Goal: Information Seeking & Learning: Learn about a topic

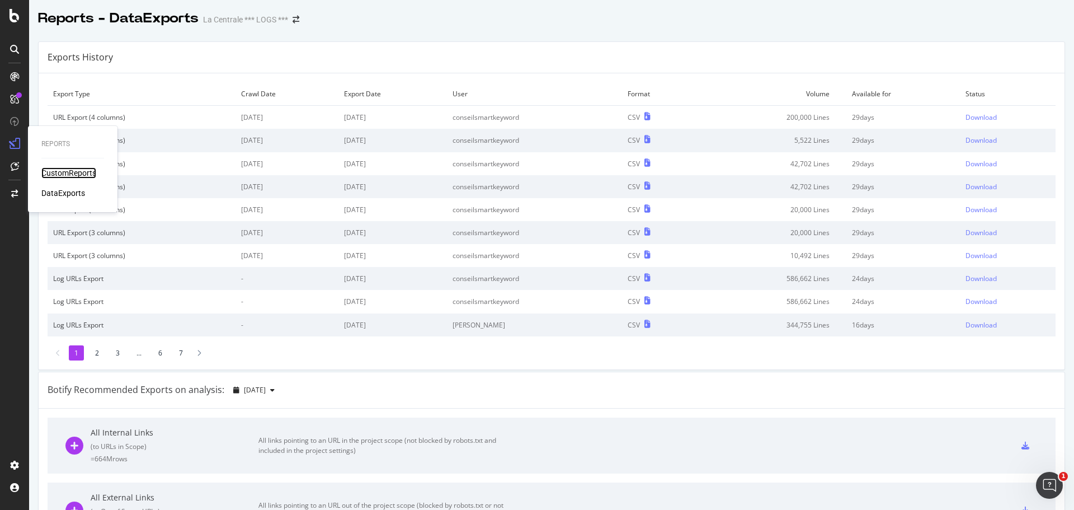
click at [59, 169] on div "CustomReports" at bounding box center [68, 172] width 55 height 11
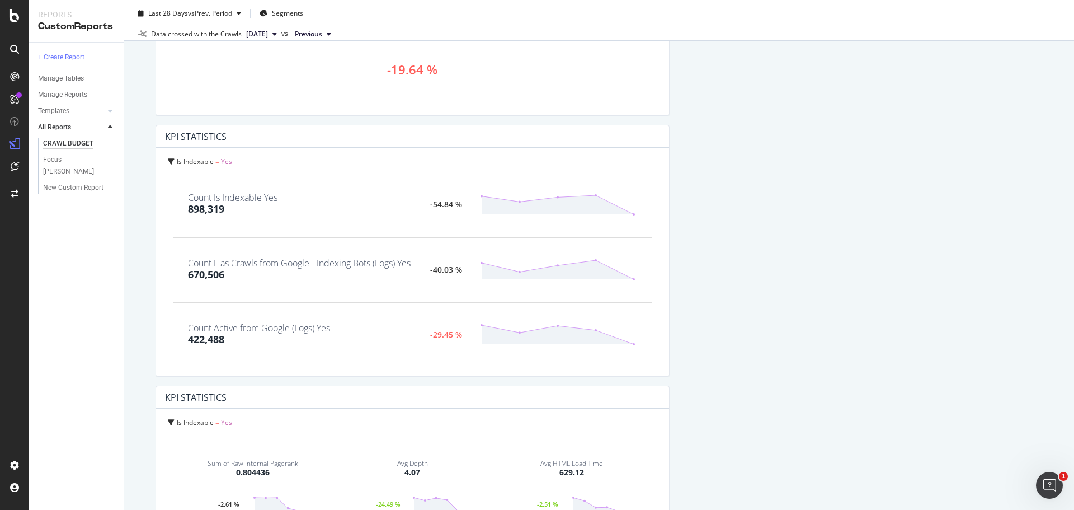
scroll to position [252, 0]
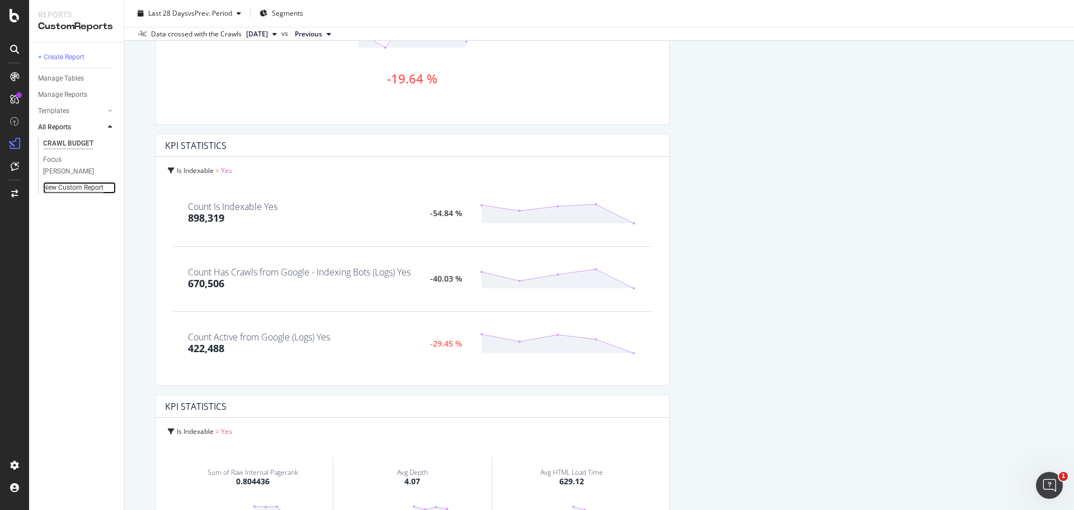
click at [82, 182] on div "New Custom Report" at bounding box center [73, 188] width 60 height 12
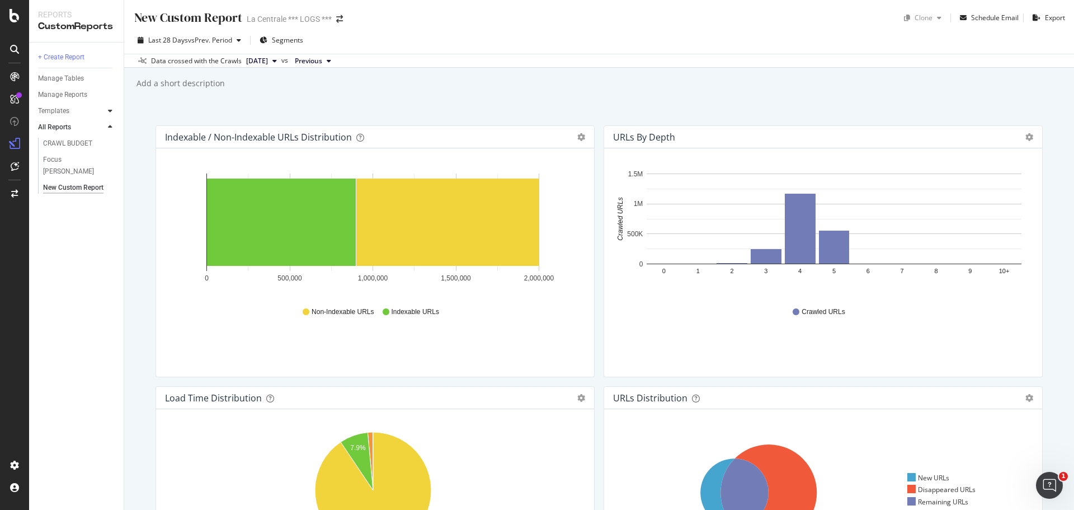
click at [113, 111] on div at bounding box center [110, 110] width 11 height 11
click at [71, 126] on div "AI Bots in Search" at bounding box center [68, 127] width 51 height 12
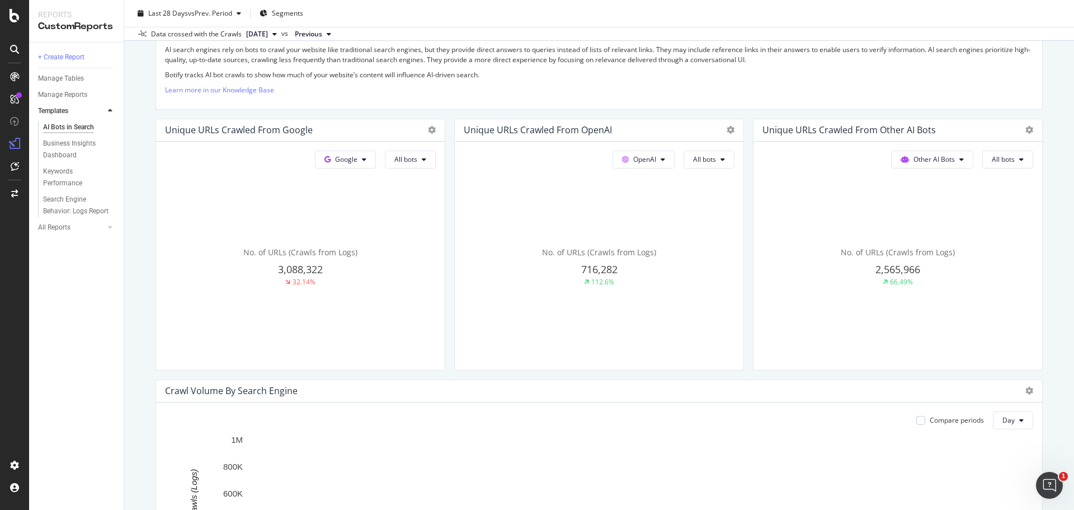
scroll to position [213, 0]
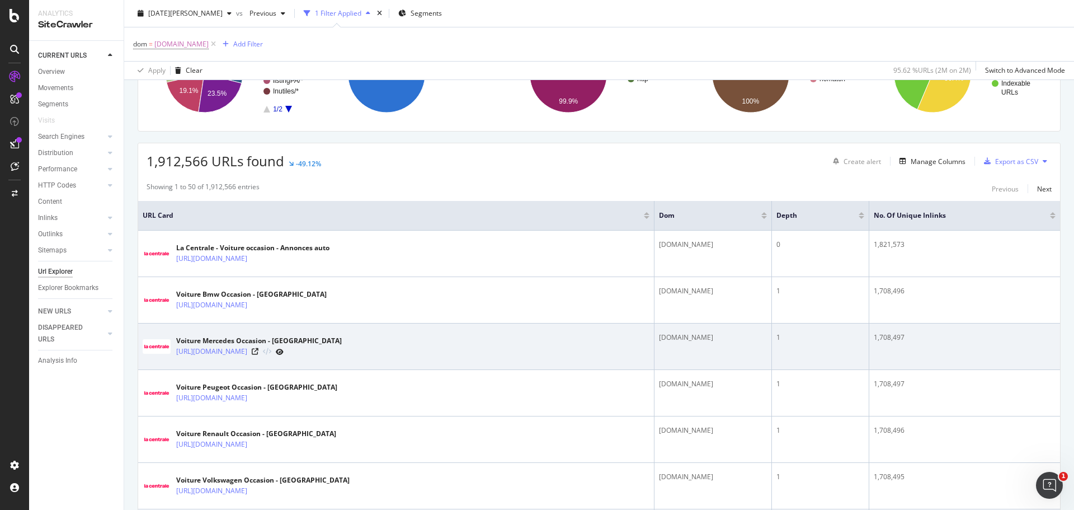
scroll to position [127, 0]
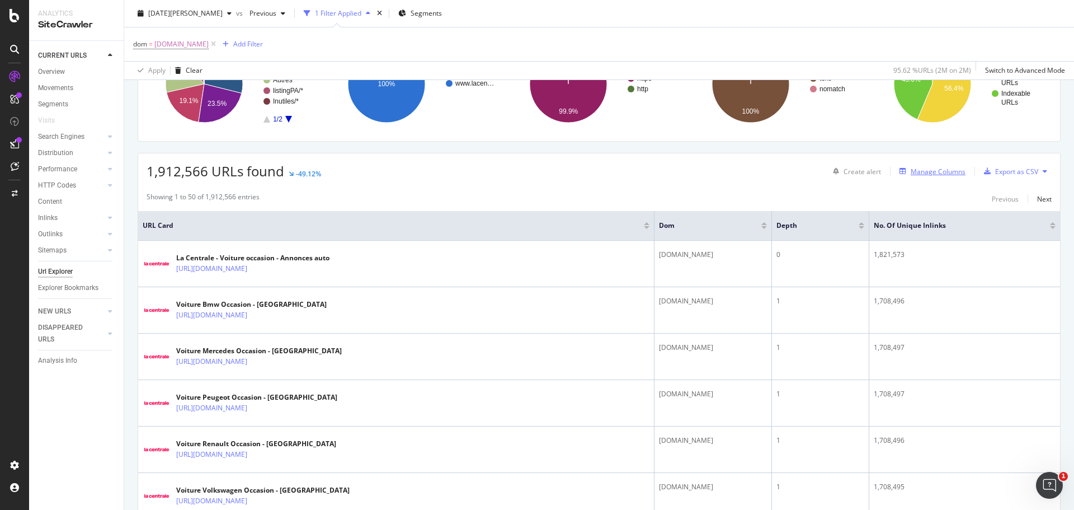
click at [912, 174] on div "Manage Columns" at bounding box center [938, 172] width 55 height 10
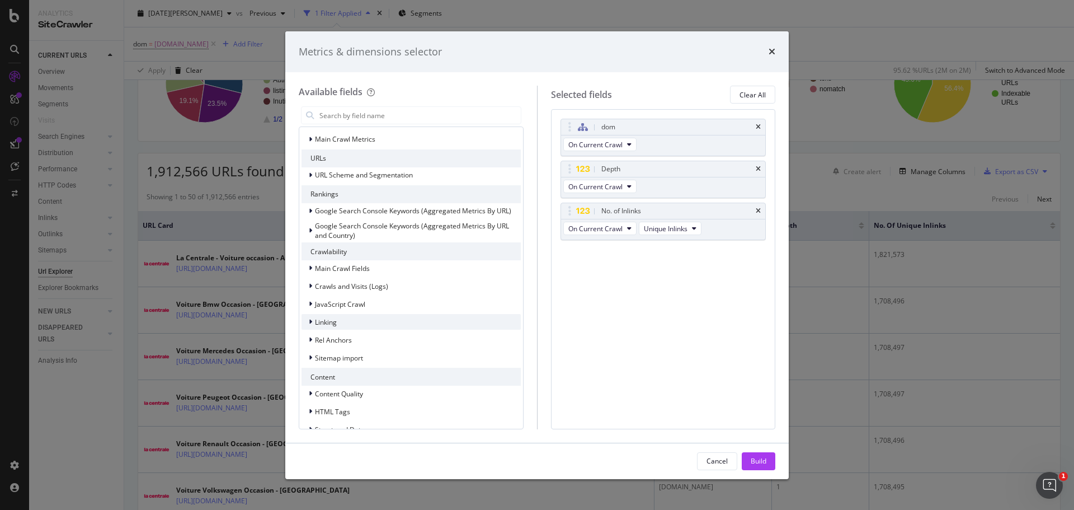
scroll to position [126, 0]
click at [305, 284] on div "Crawls and Visits (Logs)" at bounding box center [344, 285] width 87 height 11
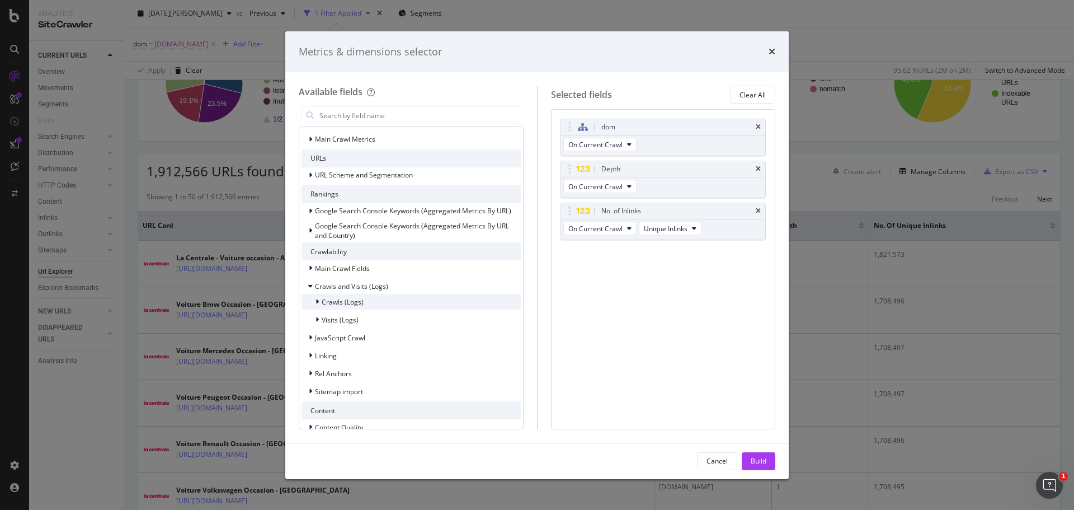
click at [318, 302] on icon "modal" at bounding box center [316, 301] width 3 height 7
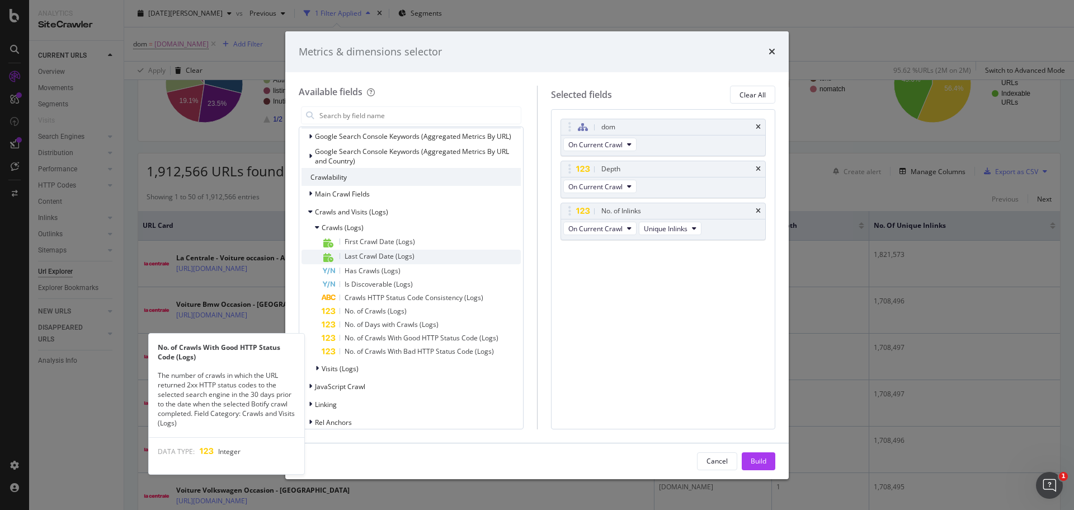
scroll to position [200, 0]
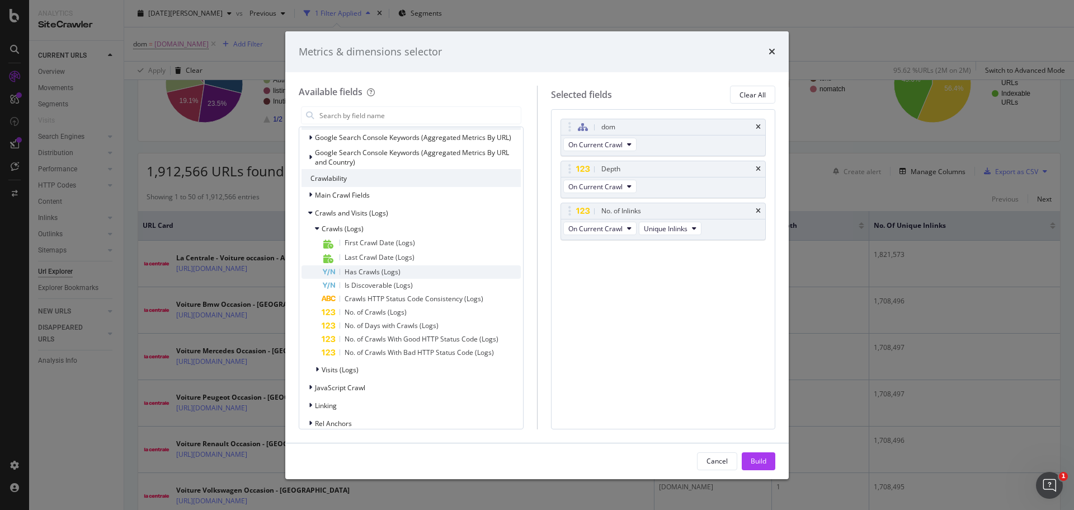
click at [374, 270] on span "Has Crawls (Logs)" at bounding box center [373, 272] width 56 height 10
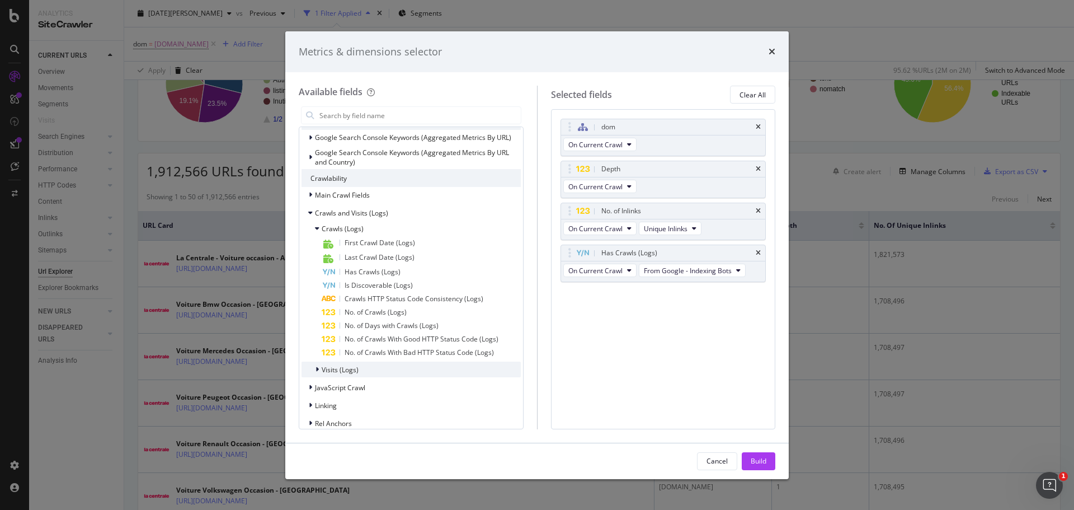
click at [316, 371] on icon "modal" at bounding box center [316, 369] width 3 height 7
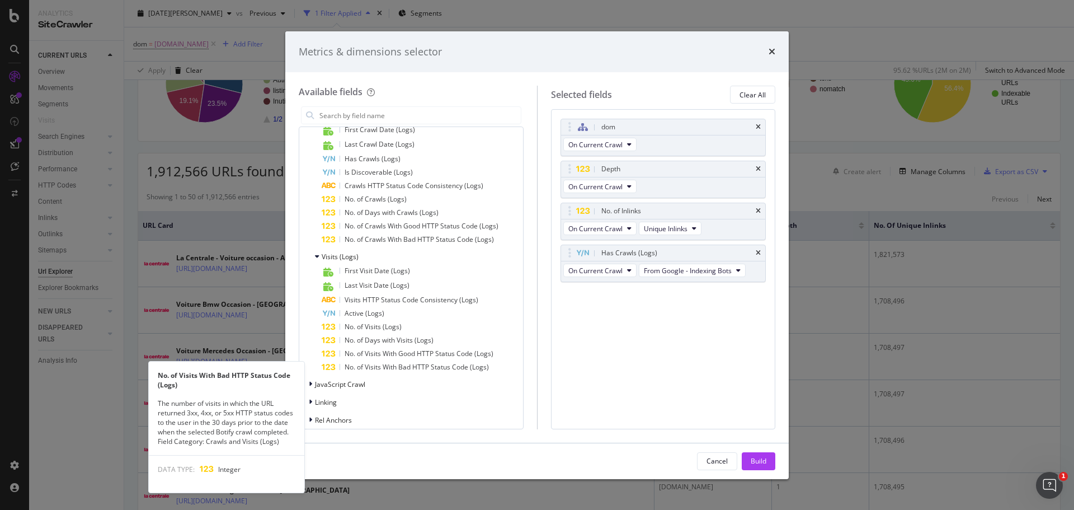
scroll to position [313, 0]
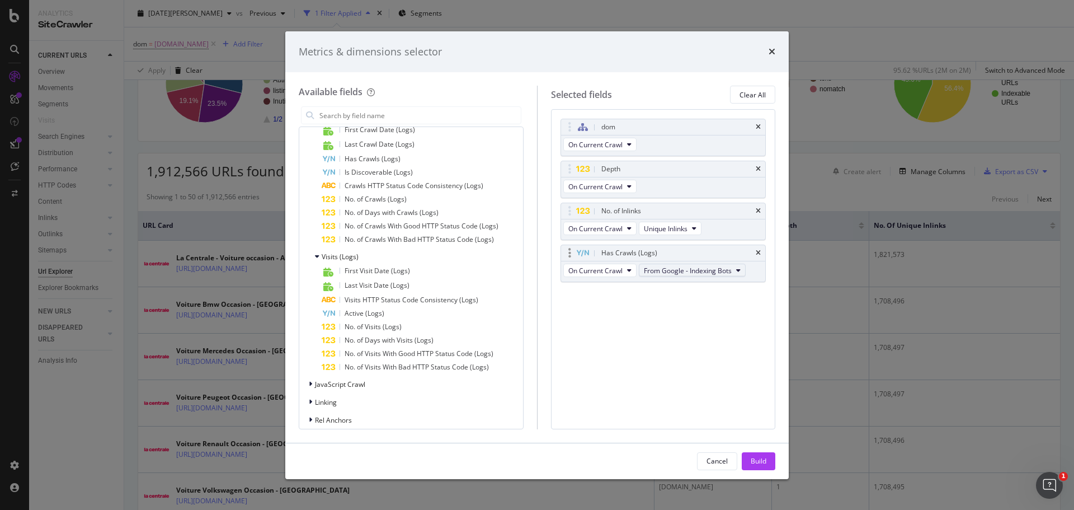
click at [689, 273] on span "From Google - Indexing Bots" at bounding box center [688, 271] width 88 height 10
click at [766, 463] on button "Build" at bounding box center [759, 461] width 34 height 18
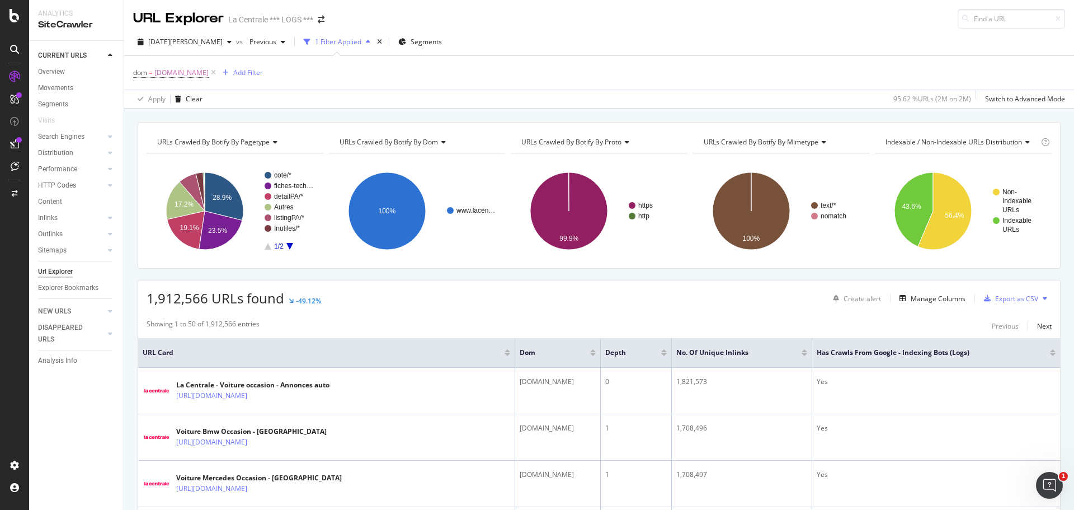
click at [1050, 352] on div at bounding box center [1053, 350] width 6 height 3
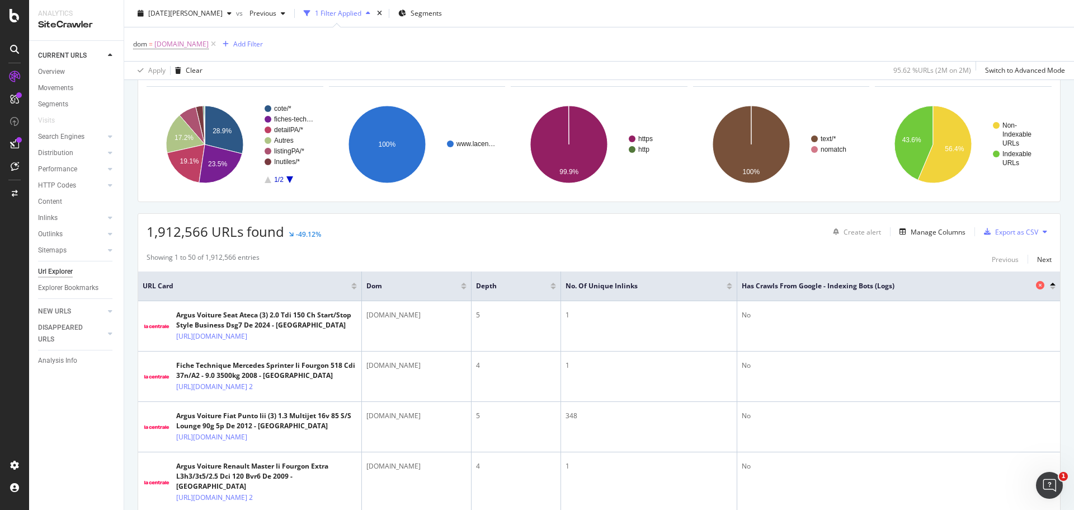
scroll to position [66, 0]
click at [1050, 285] on div at bounding box center [1053, 284] width 6 height 3
click at [1050, 289] on div at bounding box center [1053, 288] width 6 height 3
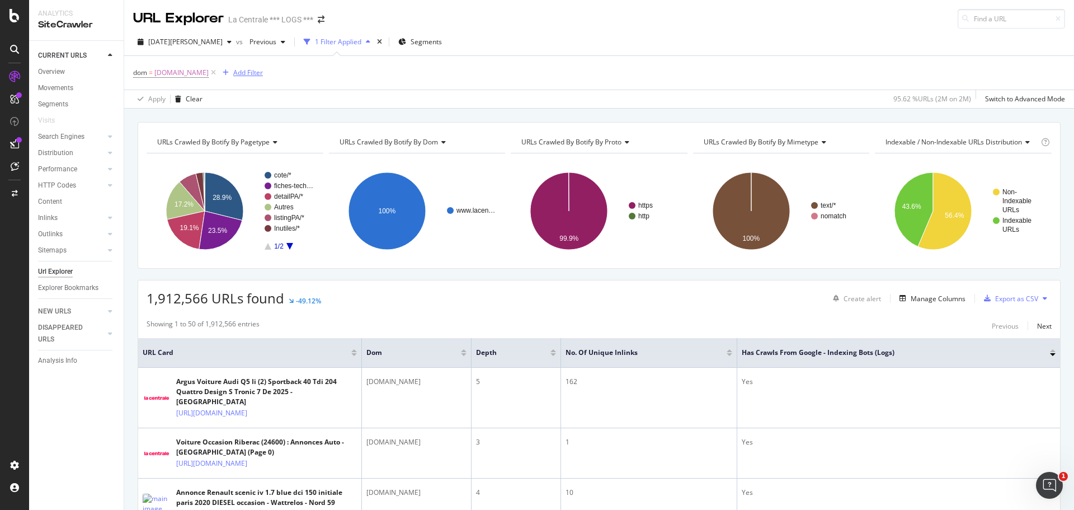
click at [237, 70] on div "Add Filter" at bounding box center [248, 73] width 30 height 10
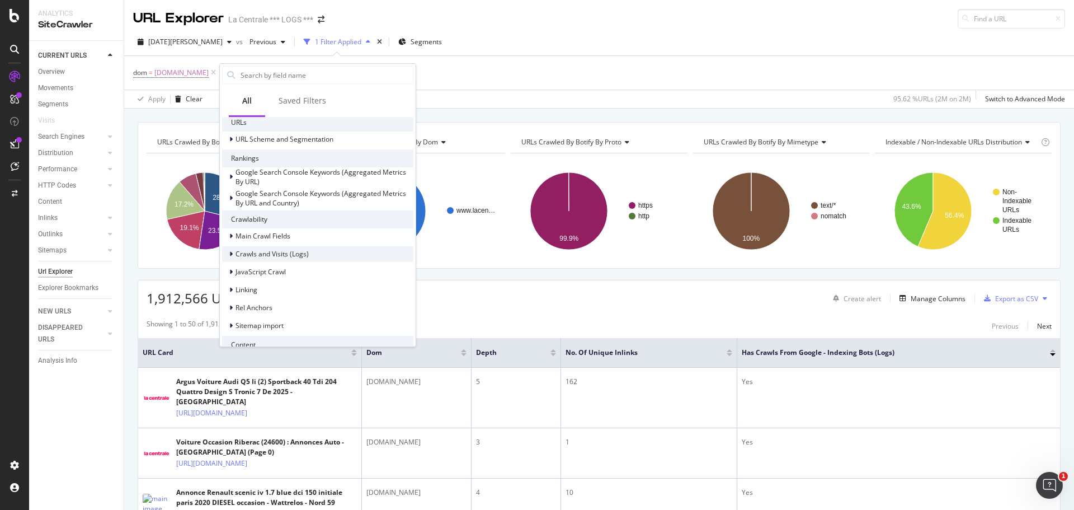
scroll to position [178, 0]
click at [230, 251] on icon at bounding box center [230, 253] width 3 height 7
click at [238, 268] on icon at bounding box center [237, 269] width 3 height 7
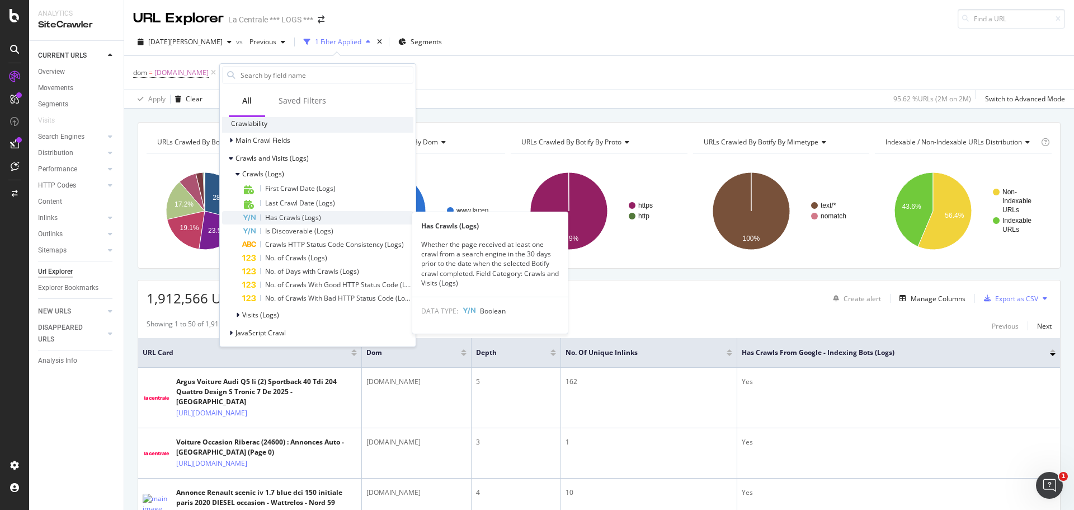
scroll to position [274, 0]
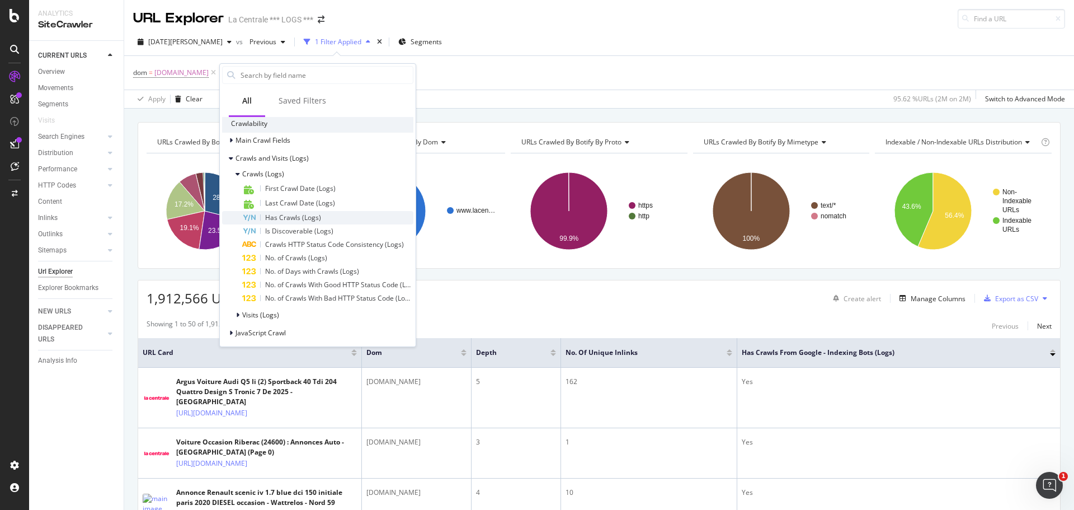
click at [271, 216] on span "Has Crawls (Logs)" at bounding box center [293, 218] width 56 height 10
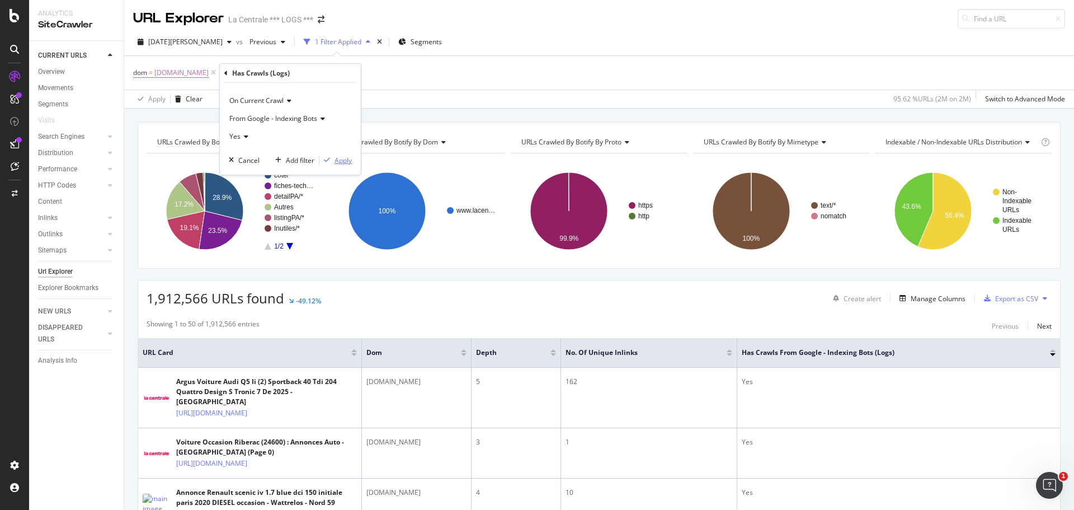
click at [339, 158] on div "Apply" at bounding box center [342, 160] width 17 height 10
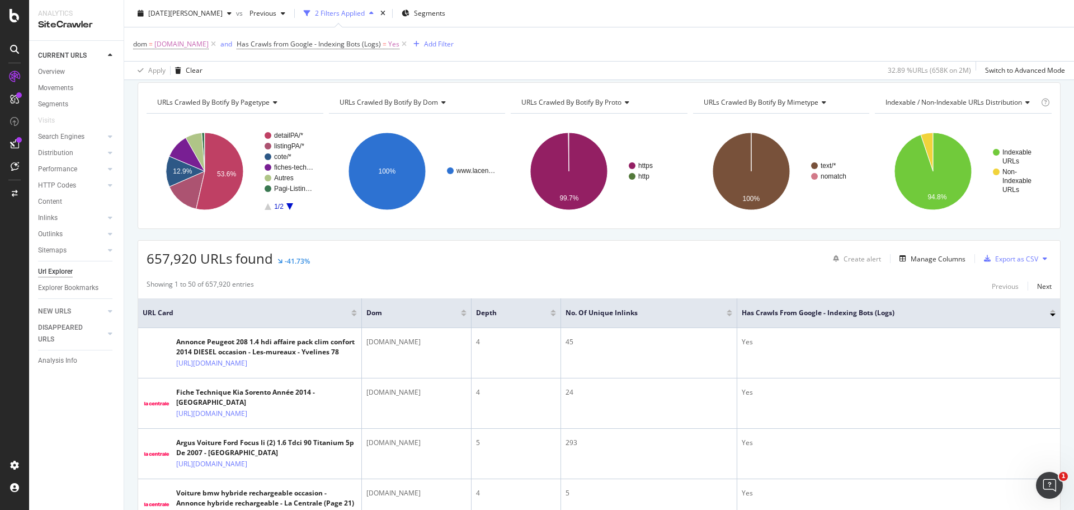
scroll to position [40, 0]
click at [1036, 309] on icon at bounding box center [1040, 311] width 8 height 8
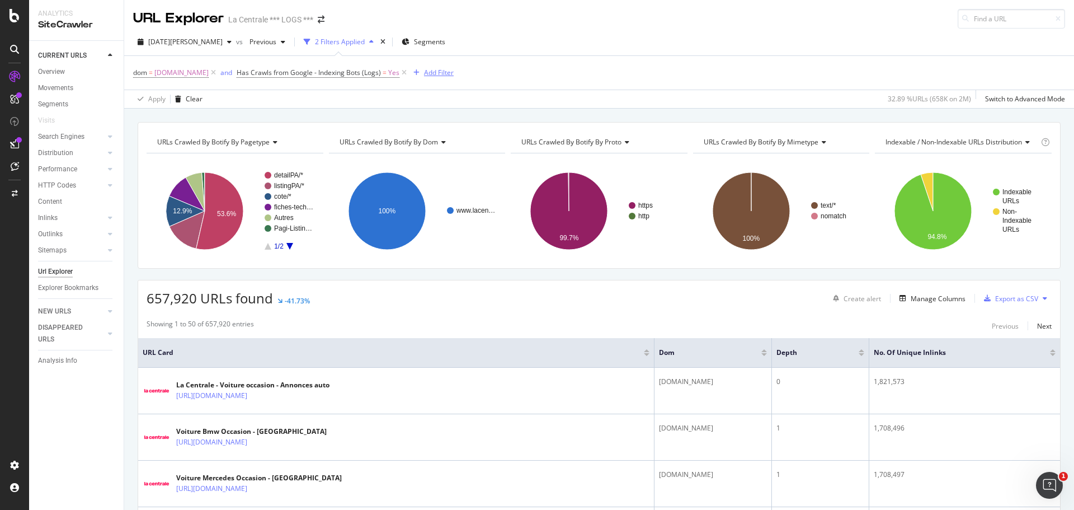
click at [424, 71] on div "Add Filter" at bounding box center [439, 73] width 30 height 10
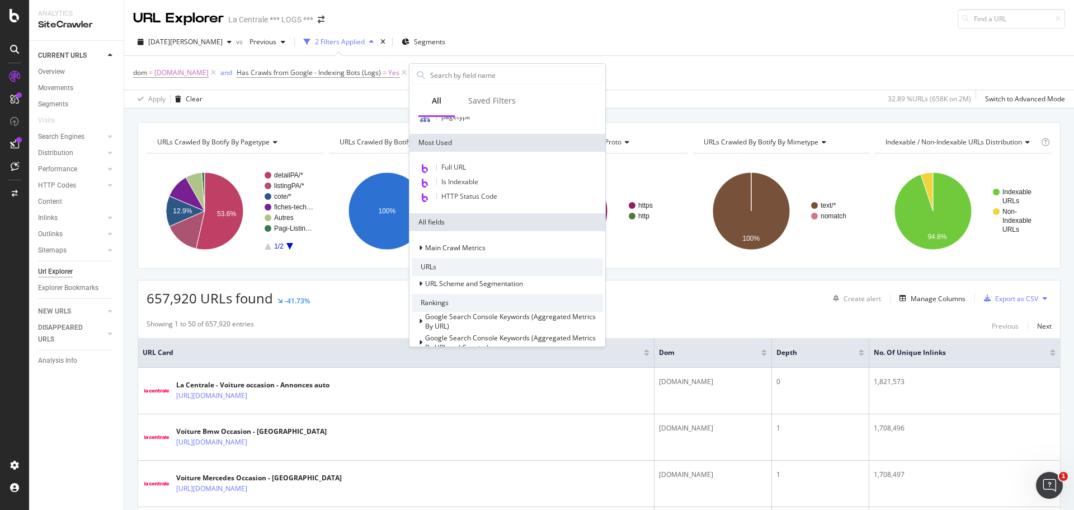
scroll to position [60, 0]
click at [420, 251] on icon at bounding box center [420, 249] width 3 height 7
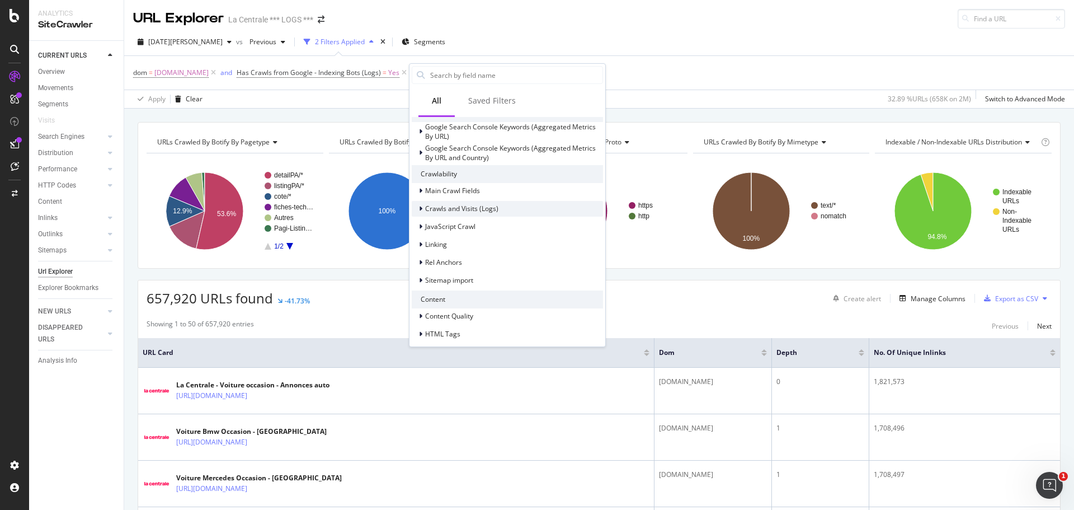
scroll to position [270, 0]
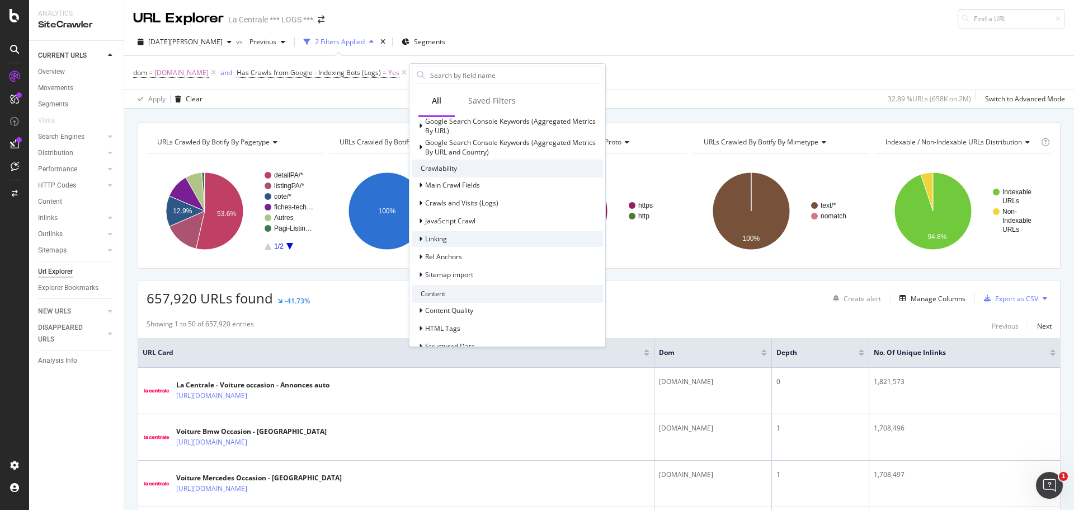
click at [420, 240] on icon at bounding box center [420, 238] width 3 height 7
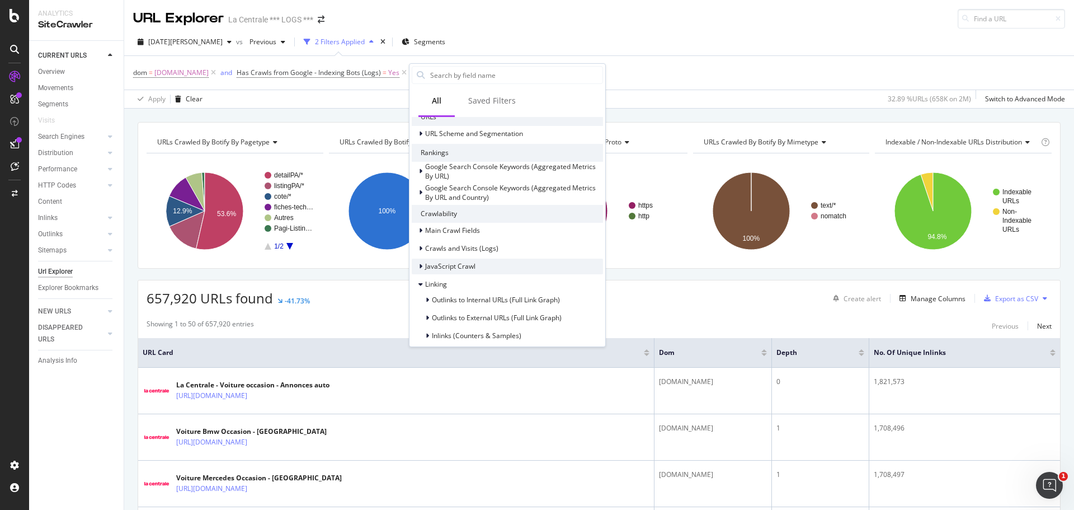
scroll to position [224, 0]
click at [420, 251] on icon at bounding box center [420, 249] width 3 height 7
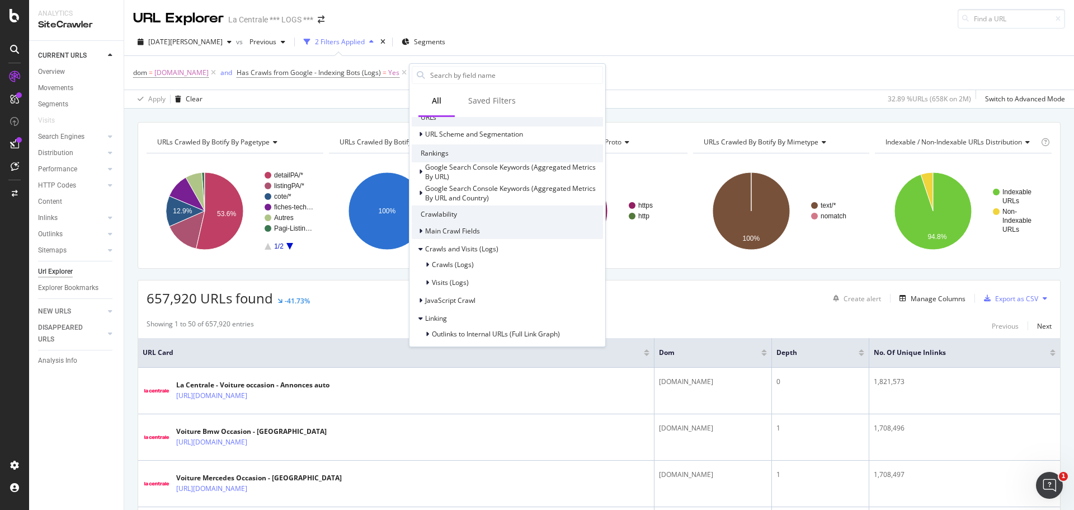
click at [420, 232] on icon at bounding box center [420, 231] width 3 height 7
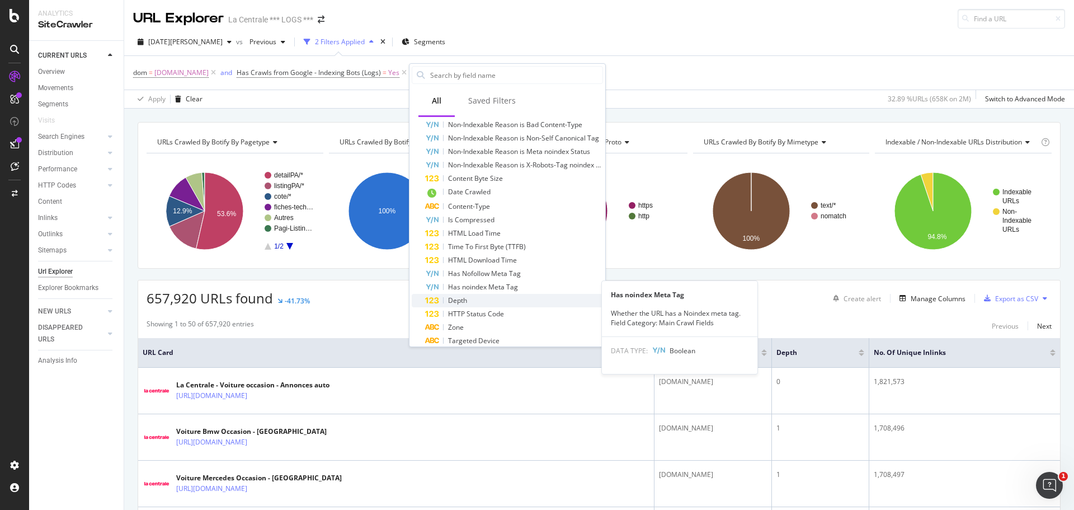
scroll to position [386, 0]
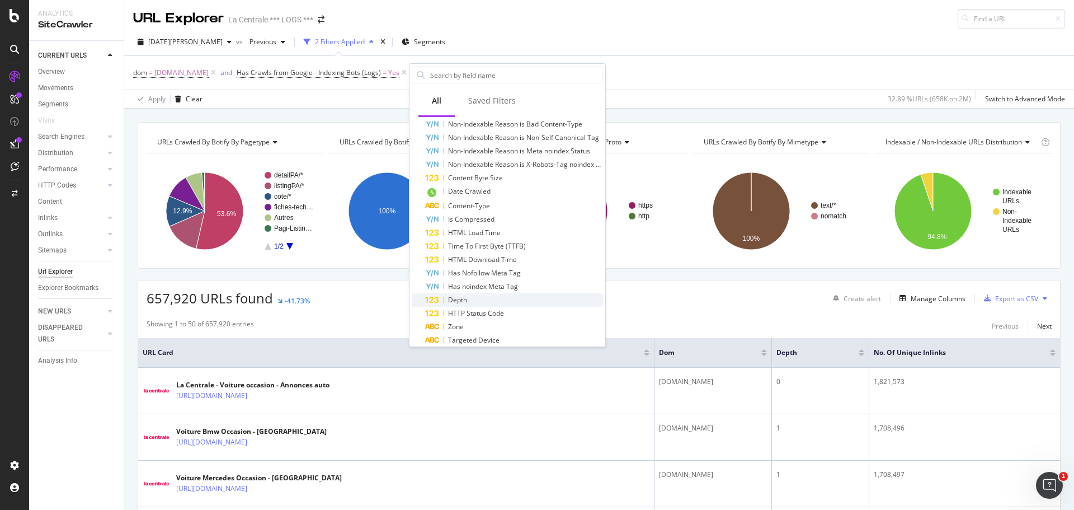
click at [470, 298] on div "Depth" at bounding box center [514, 299] width 178 height 13
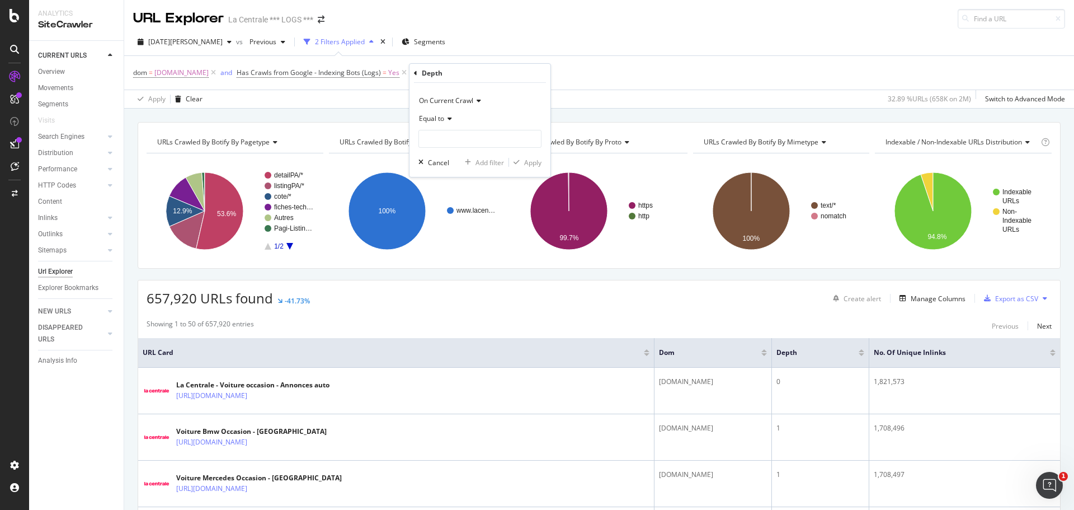
click at [444, 117] on span "Equal to" at bounding box center [431, 119] width 25 height 10
click at [463, 188] on span "Less than or equal to" at bounding box center [456, 186] width 65 height 10
click at [436, 139] on input "number" at bounding box center [479, 139] width 123 height 18
type input "4"
click at [535, 161] on div "Apply" at bounding box center [532, 163] width 17 height 10
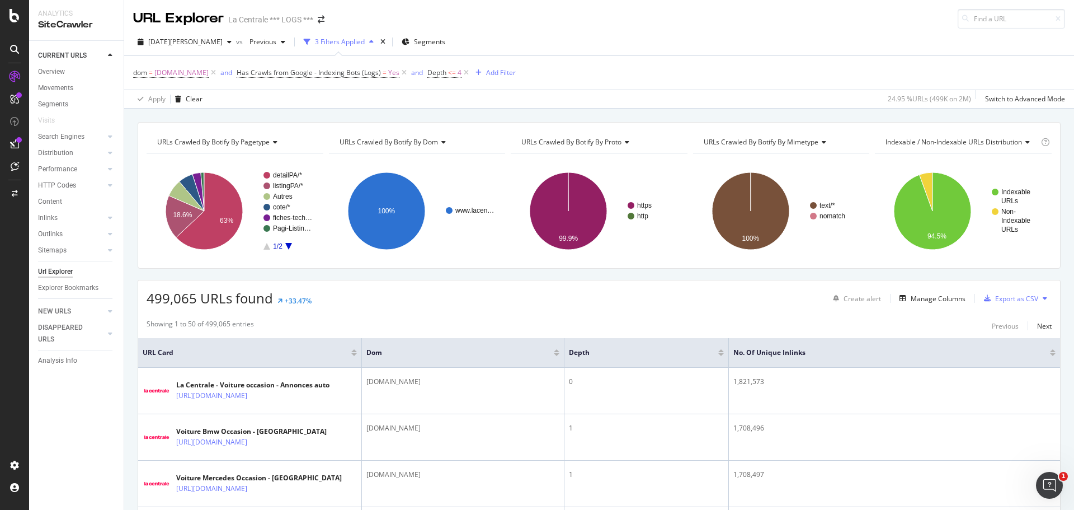
click at [503, 326] on div "Showing 1 to 50 of 499,065 entries Previous Next" at bounding box center [599, 325] width 922 height 13
